Goal: Find specific page/section

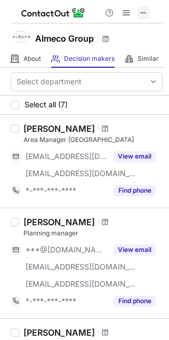
click at [145, 14] on span at bounding box center [143, 13] width 9 height 9
